Goal: Task Accomplishment & Management: Manage account settings

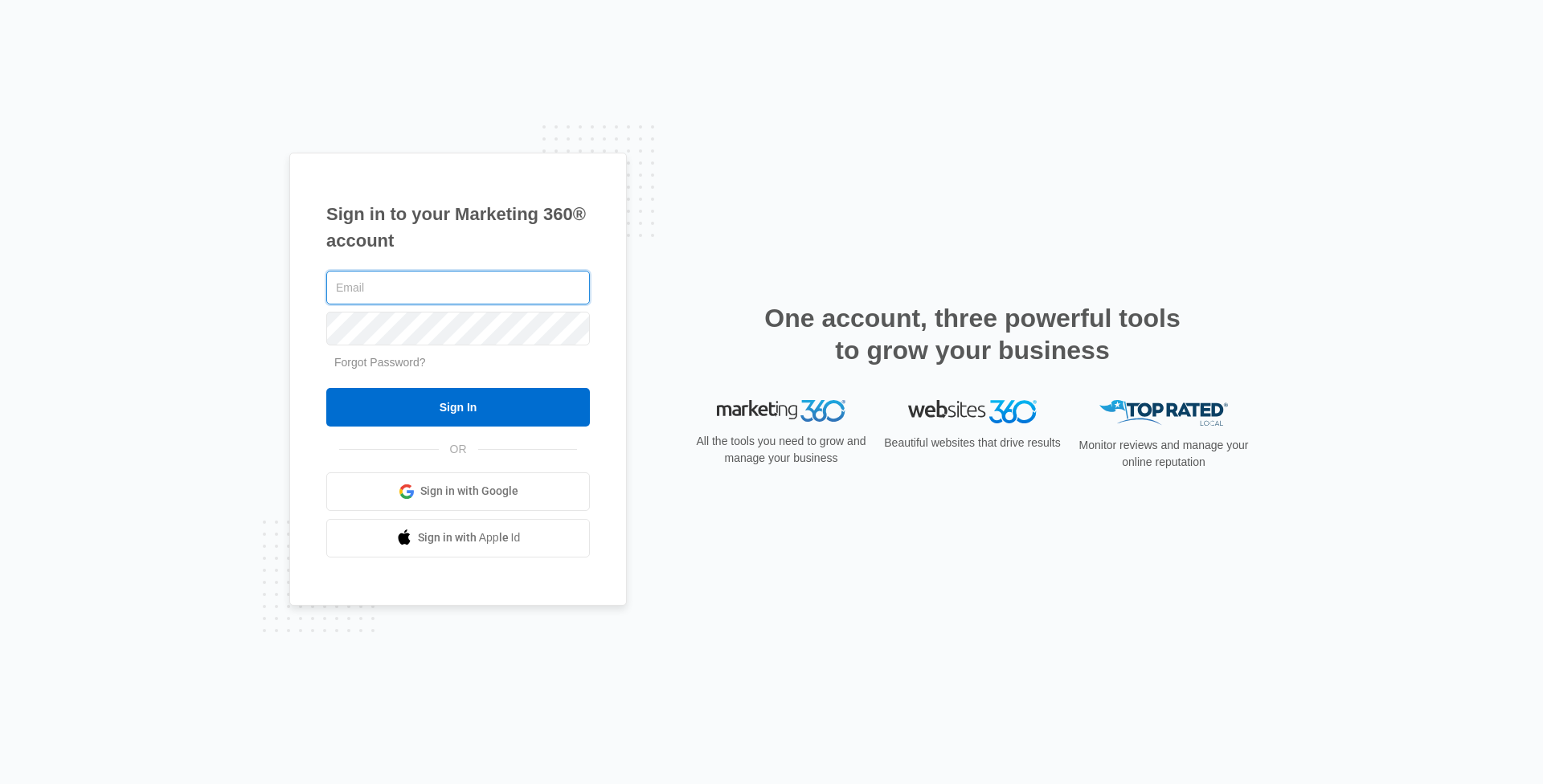
type input "[EMAIL_ADDRESS][DOMAIN_NAME]"
click at [458, 406] on input "Sign In" at bounding box center [458, 407] width 263 height 38
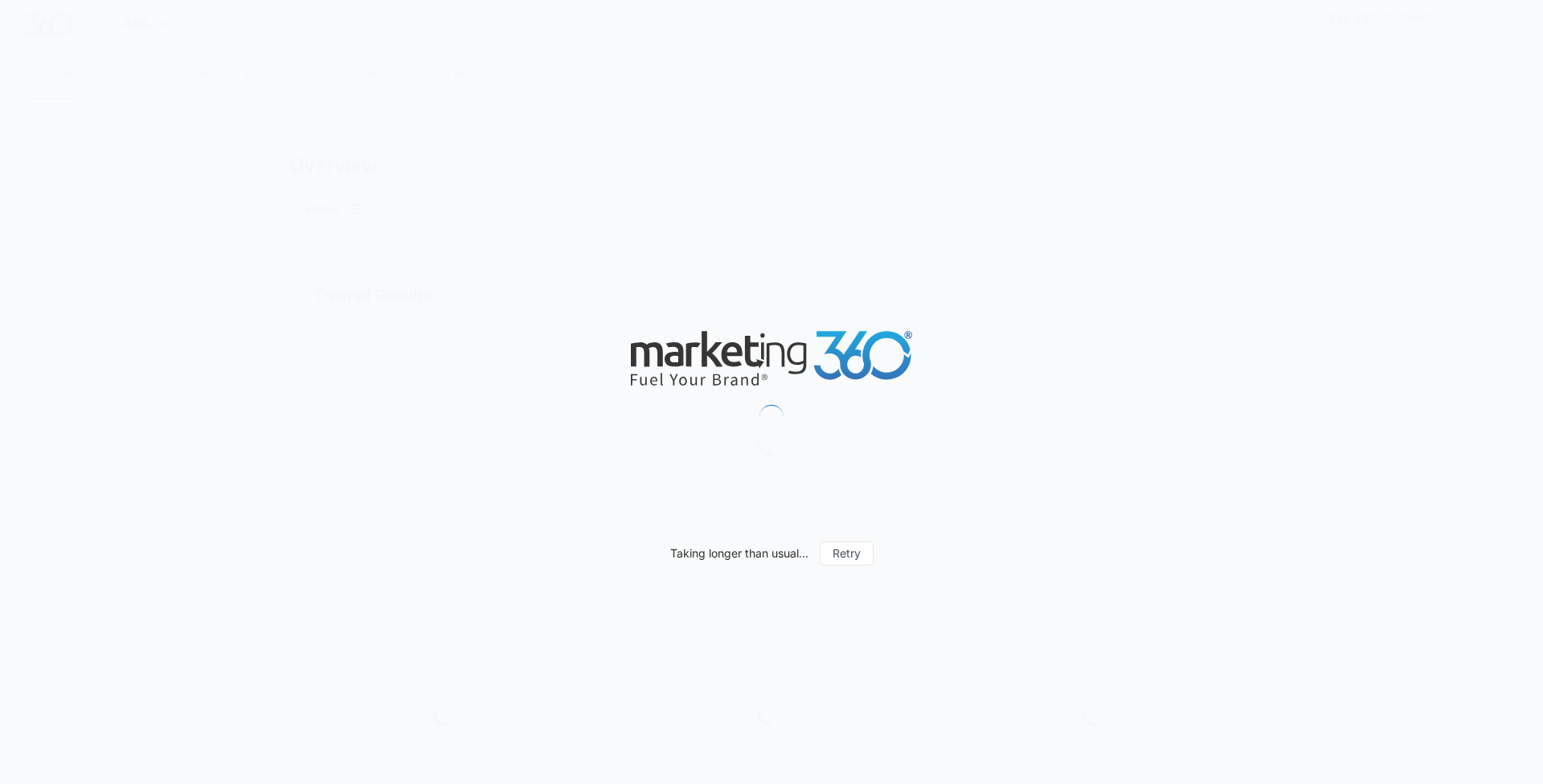
type input "[DATE]"
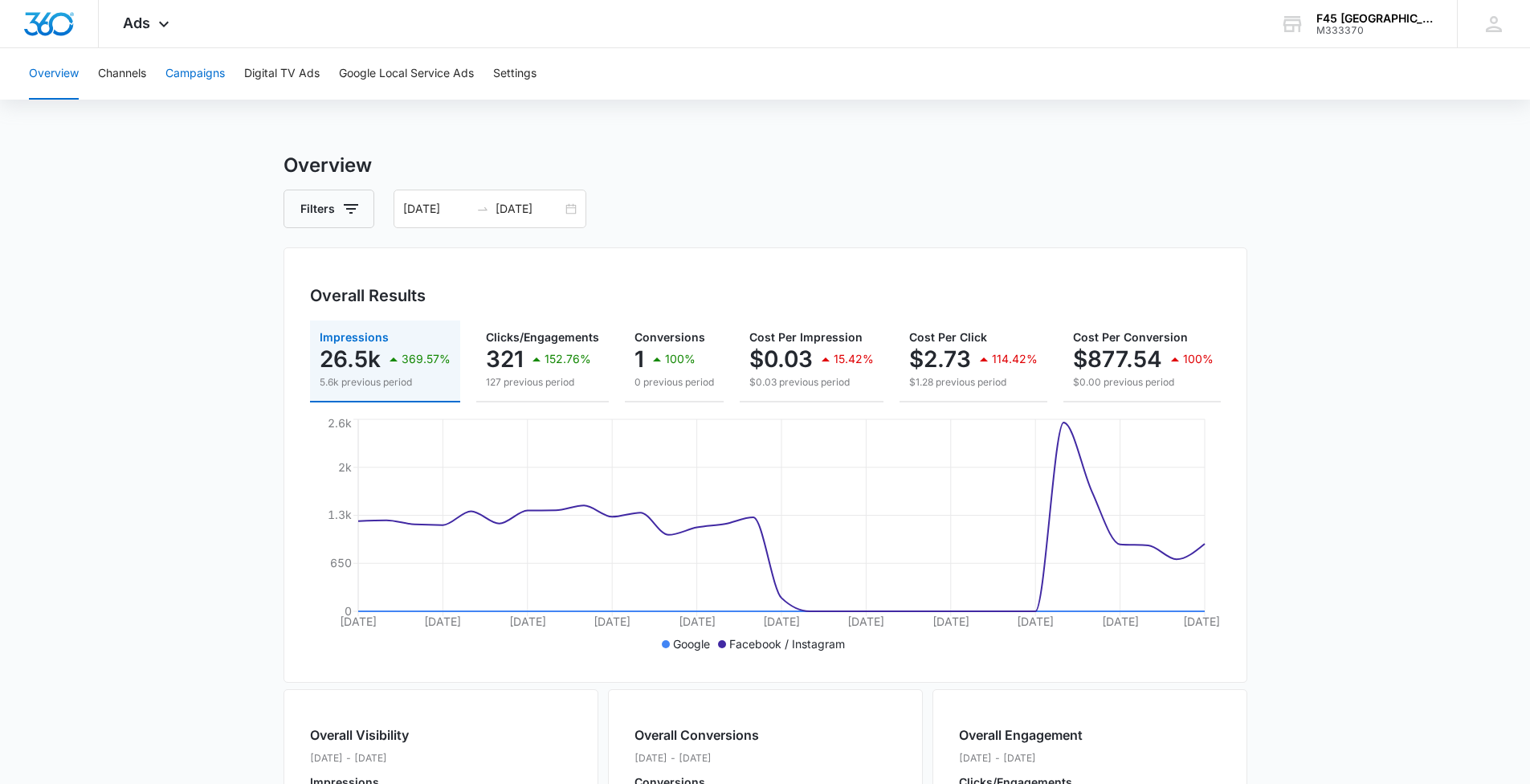
click at [192, 74] on button "Campaigns" at bounding box center [195, 74] width 60 height 51
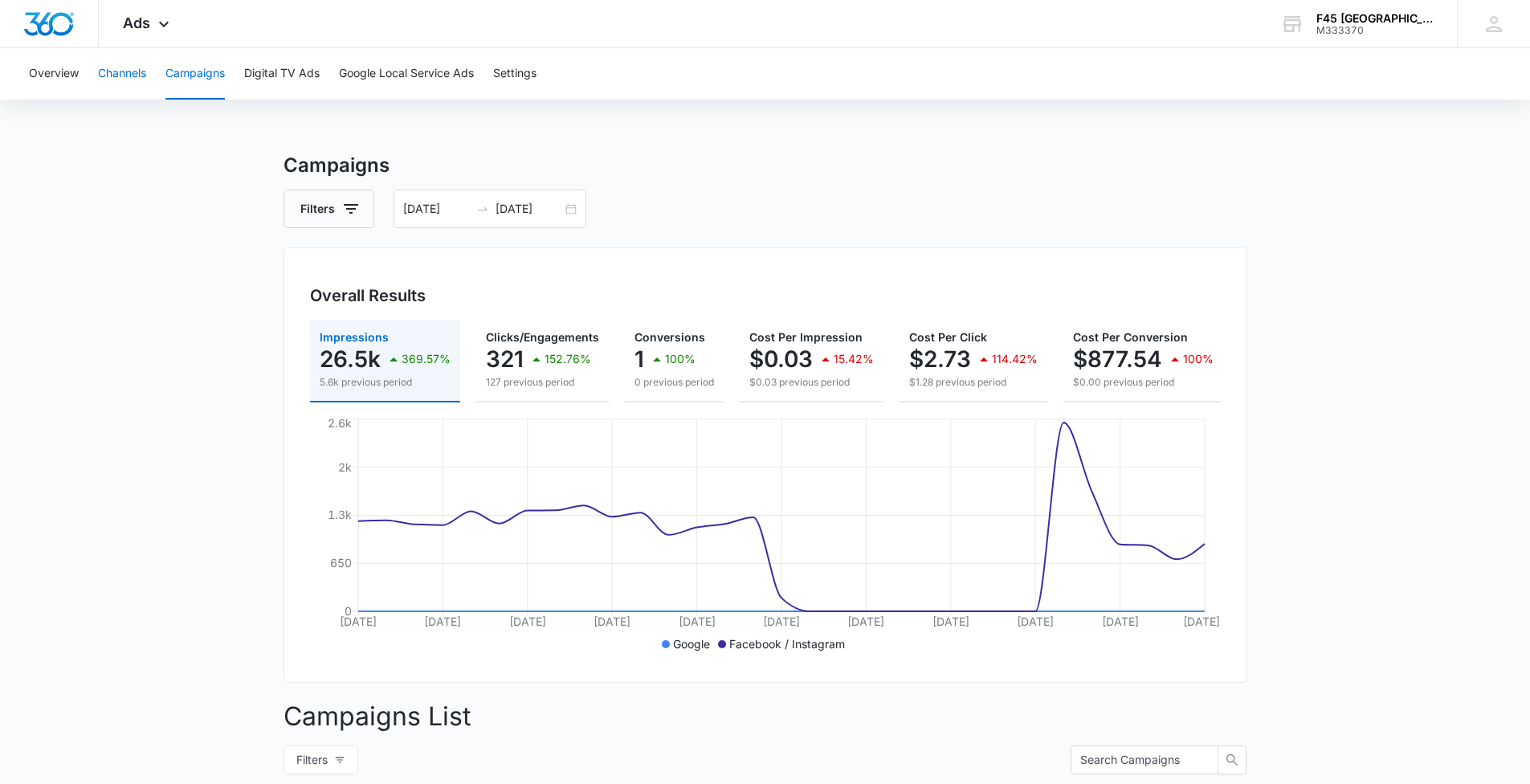
click at [120, 70] on button "Channels" at bounding box center [122, 74] width 48 height 51
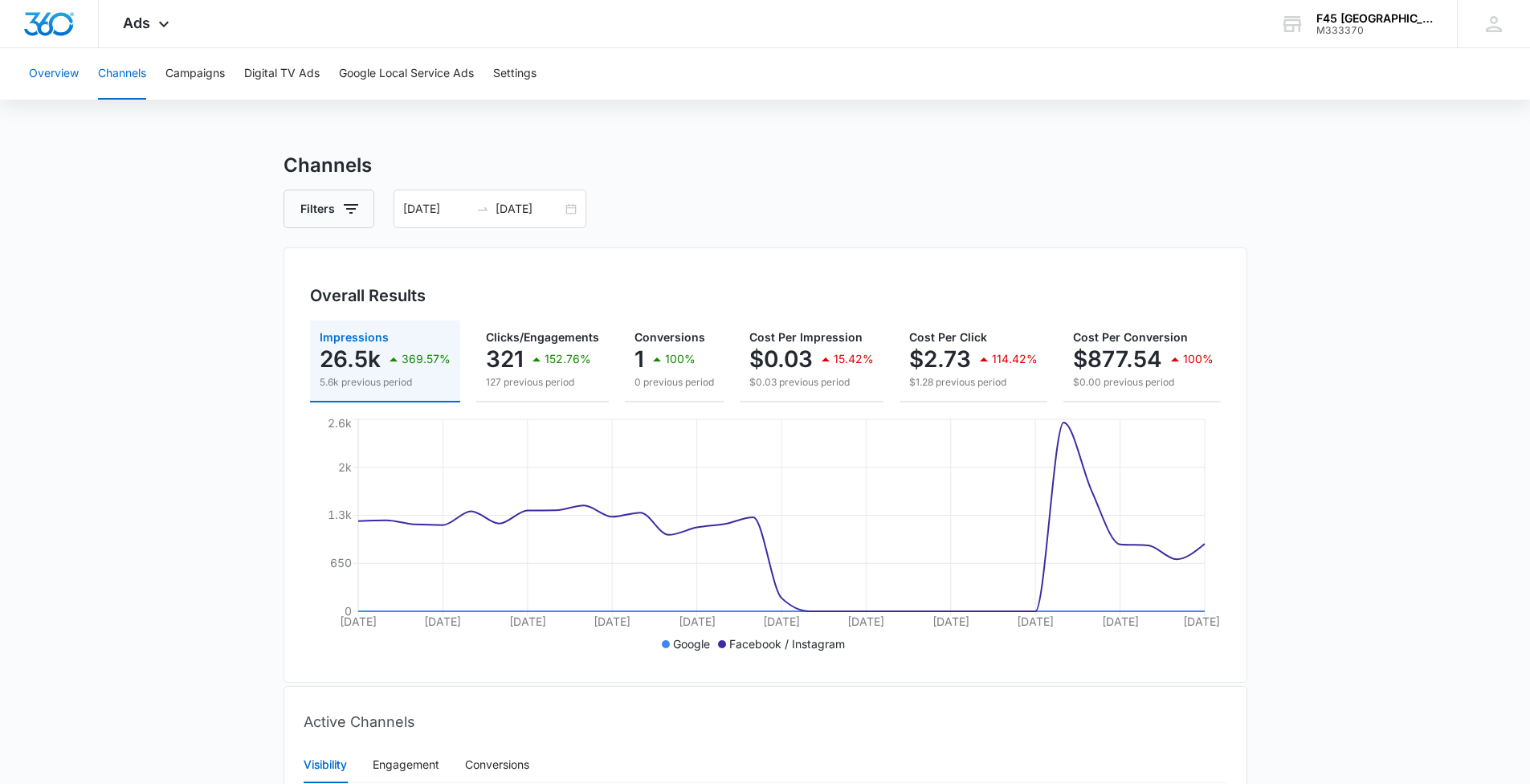
click at [58, 71] on button "Overview" at bounding box center [54, 74] width 50 height 51
